Goal: Check status

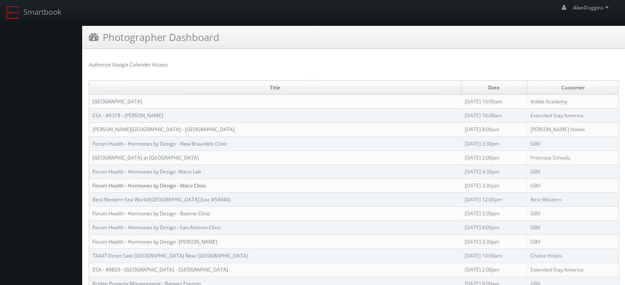
click at [151, 185] on link "Forum Health - Hormones by Design - Waco Clinic" at bounding box center [149, 185] width 114 height 7
click at [143, 185] on link "Forum Health - Hormones by Design - Waco Clinic" at bounding box center [149, 185] width 114 height 7
